Goal: Transaction & Acquisition: Purchase product/service

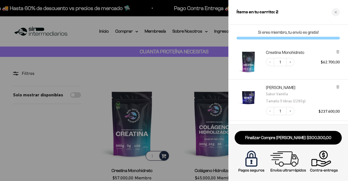
click at [225, 74] on div at bounding box center [174, 90] width 348 height 181
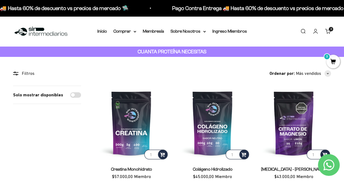
click at [315, 32] on link "Iniciar sesión" at bounding box center [315, 31] width 6 height 6
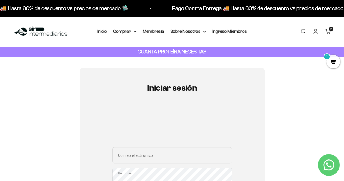
scroll to position [24, 0]
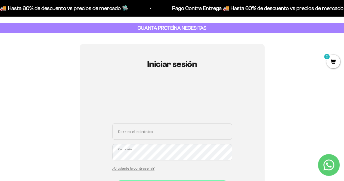
click at [142, 129] on input "Correo electrónico" at bounding box center [172, 131] width 120 height 16
type input "L"
type input "l"
type input "Luchitta@gmail.com"
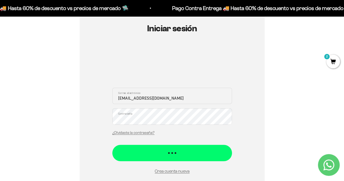
scroll to position [60, 0]
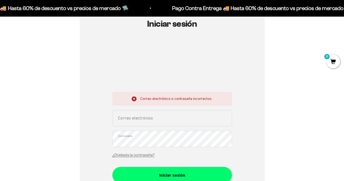
scroll to position [64, 0]
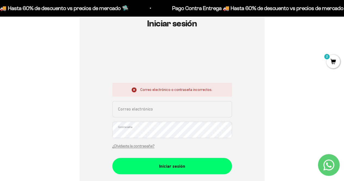
click at [187, 108] on input "Correo electrónico" at bounding box center [172, 109] width 120 height 16
type input "luchitta@gmail.com"
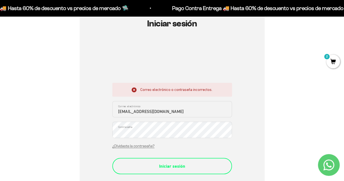
click at [195, 168] on div "Iniciar sesión" at bounding box center [172, 165] width 98 height 7
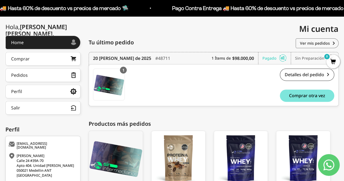
scroll to position [64, 0]
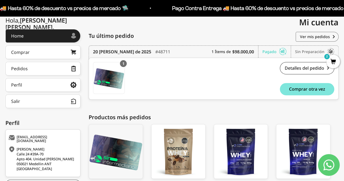
click at [163, 114] on div "Productos más pedidos" at bounding box center [214, 117] width 250 height 8
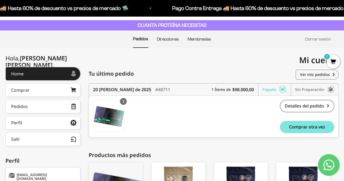
scroll to position [26, 0]
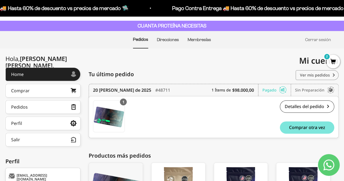
click at [312, 75] on link "Ver mis pedidos" at bounding box center [316, 75] width 43 height 10
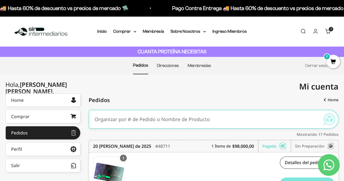
click at [168, 57] on div "CUANTA PROTEÍNA NECESITAS" at bounding box center [172, 51] width 344 height 11
click at [164, 68] on li "Direcciones" at bounding box center [168, 65] width 22 height 17
click at [161, 68] on link "Direcciones" at bounding box center [168, 65] width 22 height 5
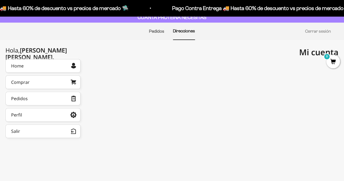
scroll to position [41, 0]
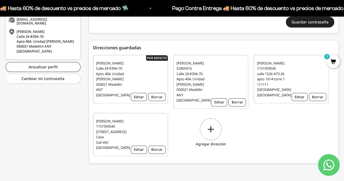
scroll to position [190, 0]
click at [292, 58] on div "Laura Toro 1151959545 calle 152b #73-26 apto 1614 torre 1 111111 Bogotá DC Colo…" at bounding box center [291, 79] width 75 height 49
click at [212, 65] on div "Luisa Rojas 52965016 Calle 24 #39A-70 Apto 404. Unidad Acquavella 050021 Medell…" at bounding box center [210, 82] width 75 height 54
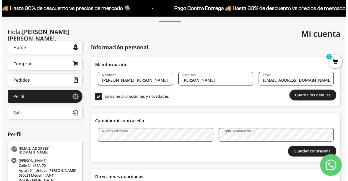
scroll to position [0, 0]
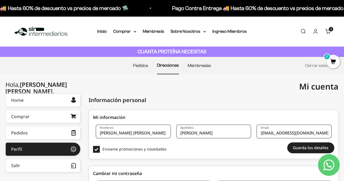
click at [335, 61] on span "2" at bounding box center [333, 62] width 14 height 14
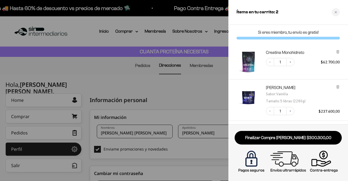
click at [213, 93] on div at bounding box center [174, 90] width 348 height 181
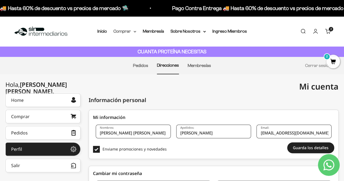
click at [118, 31] on summary "Comprar" at bounding box center [124, 31] width 23 height 7
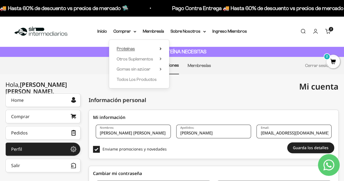
click at [124, 47] on span "Proteínas" at bounding box center [126, 48] width 18 height 5
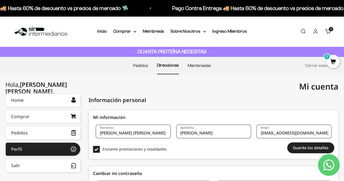
click at [333, 64] on span "2" at bounding box center [333, 62] width 14 height 14
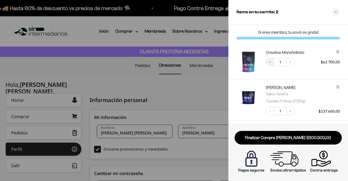
click at [271, 64] on button "Decrease quantity" at bounding box center [270, 62] width 8 height 8
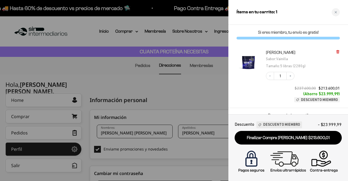
click at [336, 52] on icon at bounding box center [338, 52] width 4 height 4
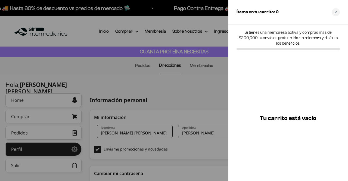
click at [214, 91] on div at bounding box center [174, 90] width 348 height 181
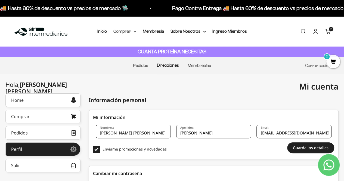
click at [126, 31] on summary "Comprar" at bounding box center [124, 31] width 23 height 7
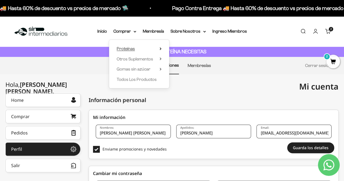
click at [135, 48] on summary "Proteínas" at bounding box center [139, 48] width 45 height 7
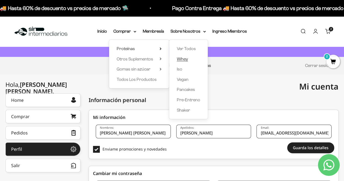
click at [182, 62] on span "Whey" at bounding box center [182, 58] width 11 height 7
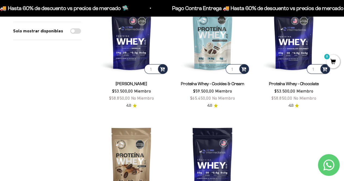
scroll to position [86, 0]
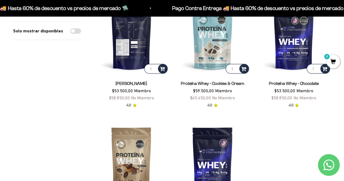
click at [142, 52] on img at bounding box center [131, 37] width 74 height 74
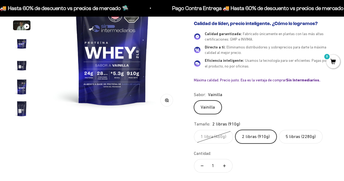
click at [289, 130] on label "5 libras (2280g)" at bounding box center [301, 137] width 44 height 14
click at [194, 130] on input "5 libras (2280g)" at bounding box center [193, 129] width 0 height 0
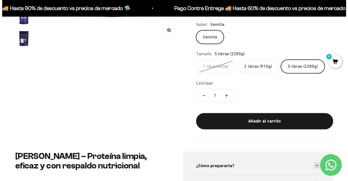
scroll to position [168, 0]
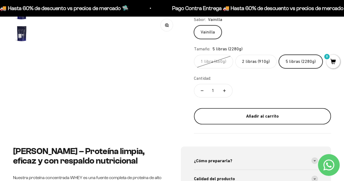
click at [255, 119] on button "Añadir al carrito" at bounding box center [262, 116] width 137 height 16
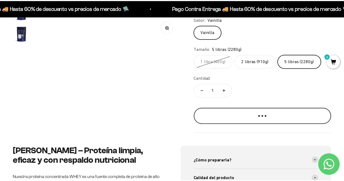
scroll to position [0, 428]
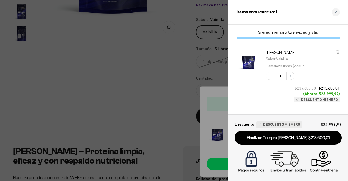
click at [135, 96] on div at bounding box center [174, 90] width 348 height 181
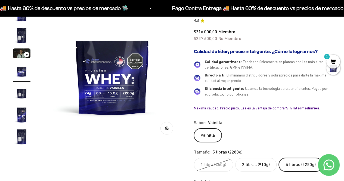
scroll to position [0, 0]
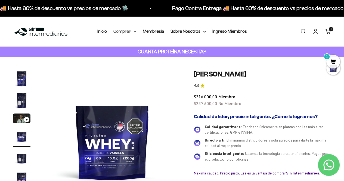
click at [126, 30] on summary "Comprar" at bounding box center [124, 31] width 23 height 7
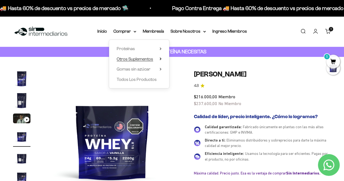
click at [134, 58] on span "Otros Suplementos" at bounding box center [135, 59] width 36 height 5
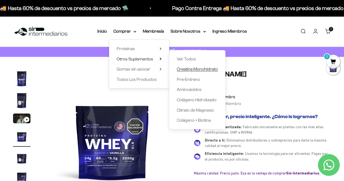
click at [192, 71] on span "Creatina Monohidrato" at bounding box center [197, 68] width 41 height 7
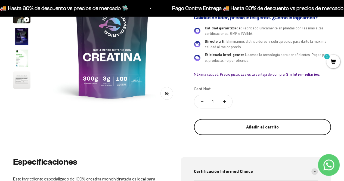
click at [235, 126] on div "Añadir al carrito" at bounding box center [262, 126] width 115 height 7
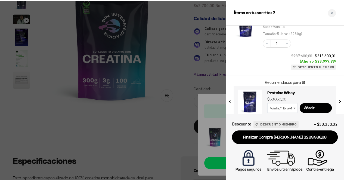
scroll to position [90, 0]
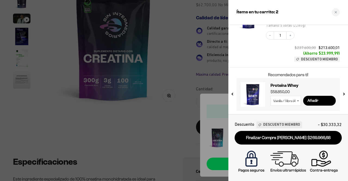
click at [336, 126] on span "- $30.333,32" at bounding box center [330, 124] width 24 height 7
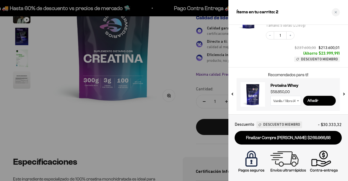
click at [170, 120] on div at bounding box center [174, 90] width 348 height 181
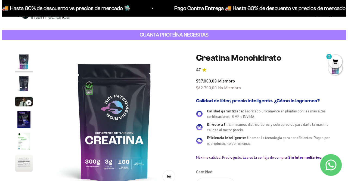
scroll to position [17, 0]
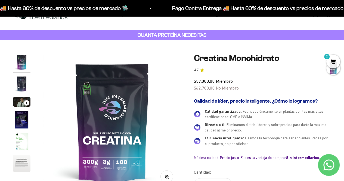
click at [335, 60] on span "2" at bounding box center [333, 62] width 14 height 14
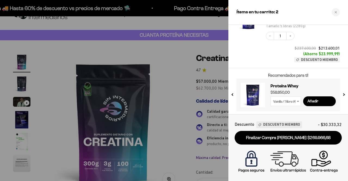
scroll to position [90, 0]
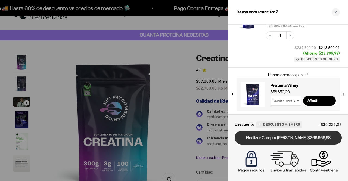
click at [307, 138] on link "Finalizar Compra [PERSON_NAME] $269.966,68" at bounding box center [288, 138] width 107 height 14
